Goal: Find specific page/section: Find specific page/section

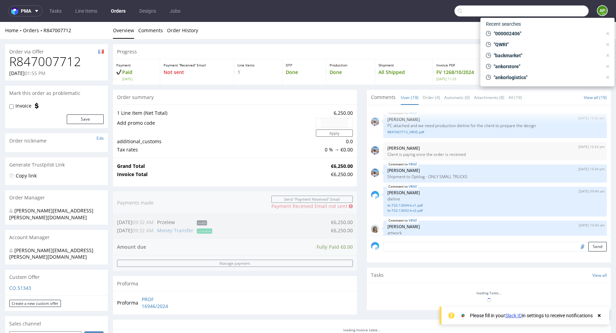
click at [555, 9] on input "text" at bounding box center [522, 10] width 134 height 11
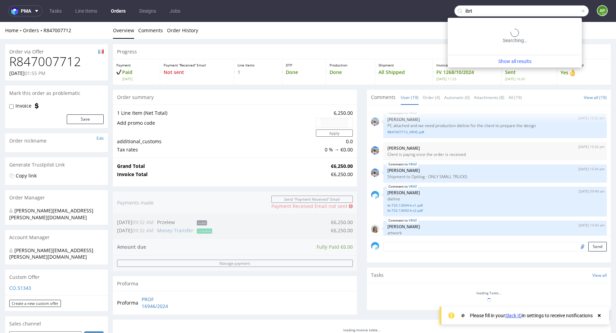
type input "ibrt"
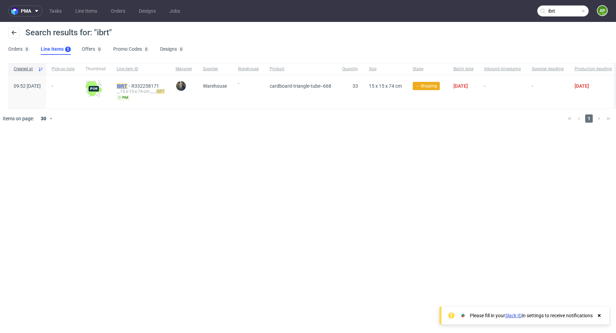
click at [127, 86] on mark "IBRT" at bounding box center [122, 85] width 11 height 5
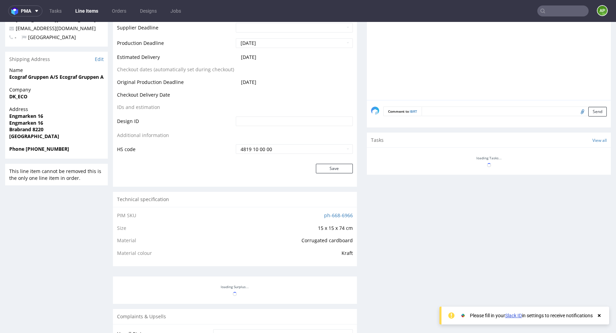
scroll to position [364, 0]
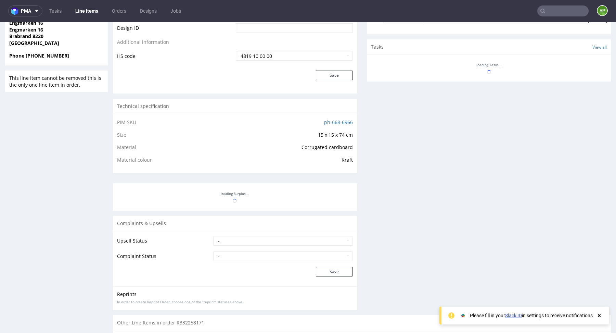
click at [308, 121] on td "ph-668-6966" at bounding box center [282, 124] width 141 height 13
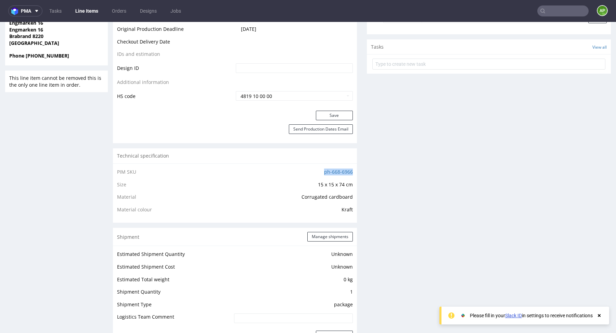
copy link "ph-668-6966"
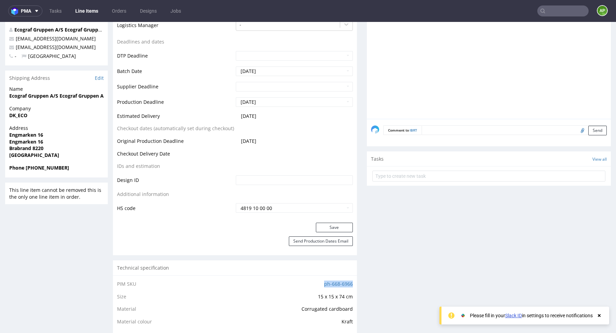
scroll to position [261, 0]
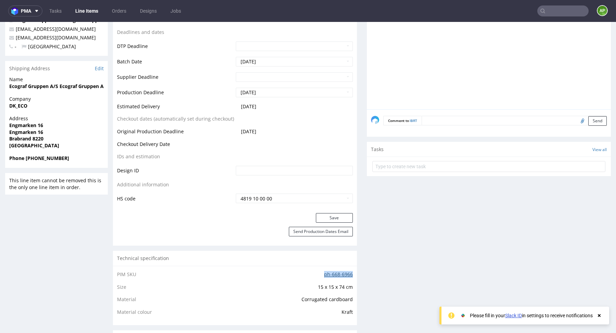
click at [335, 272] on link "ph-668-6966" at bounding box center [338, 274] width 29 height 7
click at [544, 86] on div "IBRT [DATE] 10:32 am [PERSON_NAME] Nie procesujemy w Magazynie!" at bounding box center [491, 46] width 240 height 126
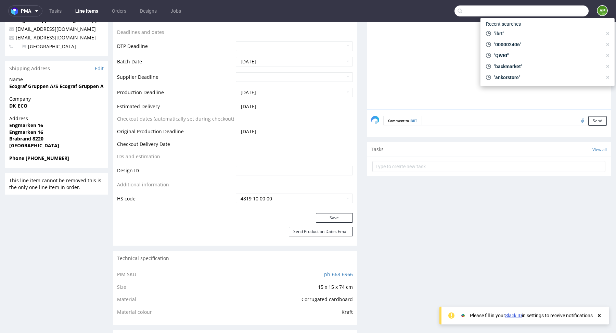
click at [553, 13] on input "text" at bounding box center [522, 10] width 134 height 11
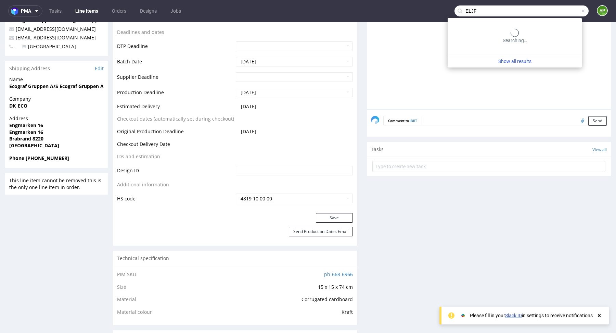
type input "ELJF"
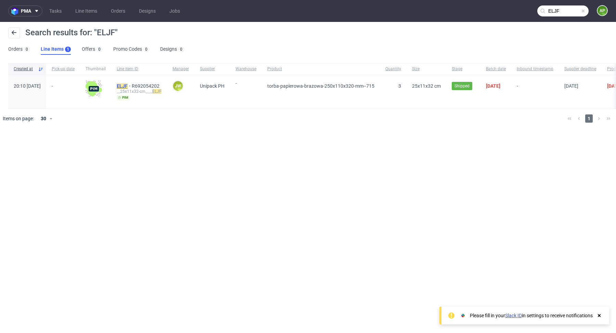
click at [128, 86] on mark "ELJF" at bounding box center [122, 85] width 11 height 5
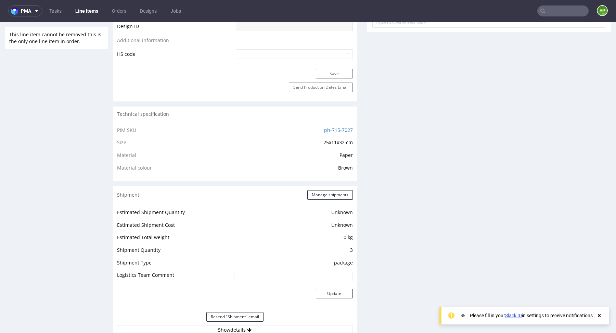
scroll to position [403, 0]
click at [305, 128] on td "ph-715-7027" at bounding box center [282, 132] width 141 height 13
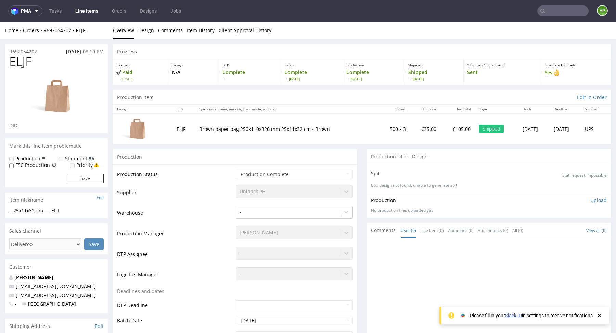
click at [23, 63] on span "ELJF" at bounding box center [20, 62] width 22 height 14
copy span "ELJF"
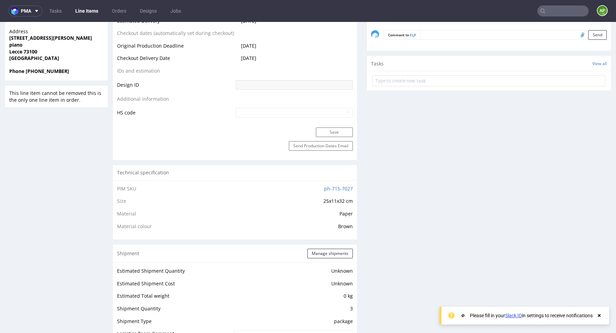
scroll to position [347, 0]
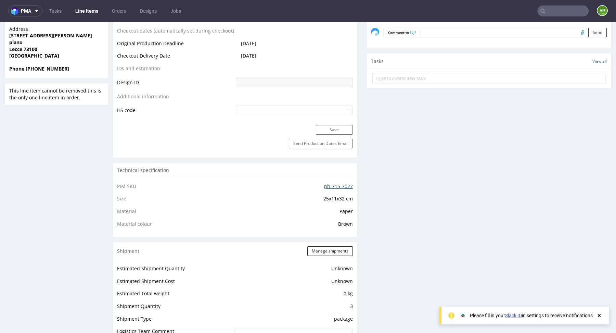
click at [327, 187] on link "ph-715-7027" at bounding box center [338, 186] width 29 height 7
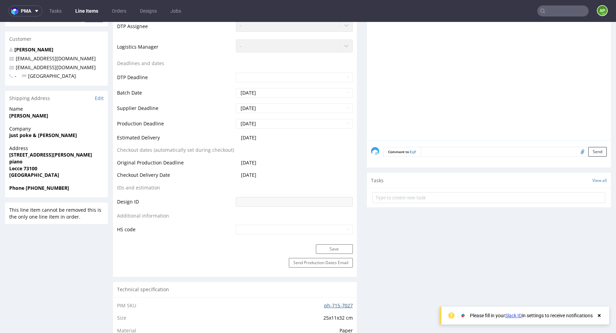
scroll to position [0, 0]
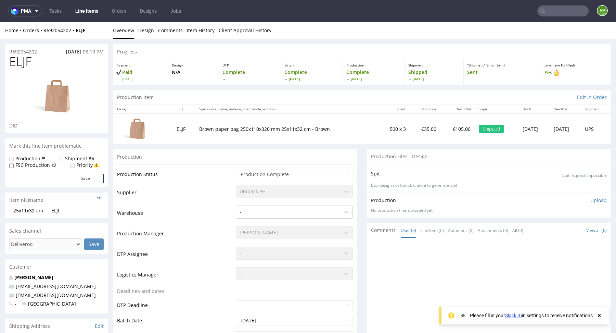
click at [37, 65] on h1 "ELJF" at bounding box center [56, 62] width 94 height 14
drag, startPoint x: 40, startPoint y: 65, endPoint x: 7, endPoint y: 51, distance: 36.1
click at [7, 51] on section "R692054202 [DATE] 08:10 PM ELJF DID" at bounding box center [56, 88] width 103 height 89
drag, startPoint x: 23, startPoint y: 61, endPoint x: 45, endPoint y: 63, distance: 22.3
click at [23, 62] on span "ELJF" at bounding box center [20, 62] width 22 height 14
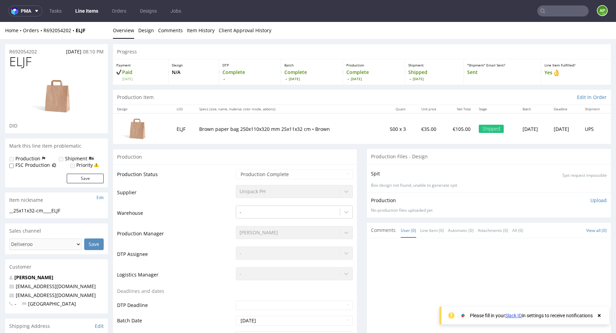
click at [45, 63] on h1 "ELJF" at bounding box center [56, 62] width 94 height 14
